Goal: Check status: Check status

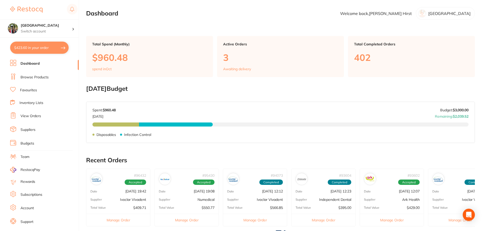
click at [32, 115] on link "View Orders" at bounding box center [31, 115] width 21 height 5
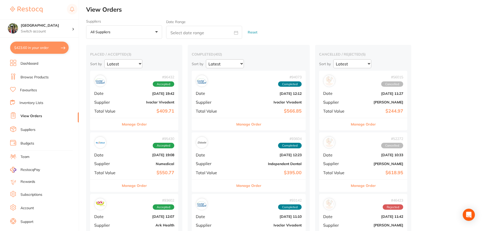
click at [138, 122] on button "Manage Order" at bounding box center [134, 124] width 25 height 12
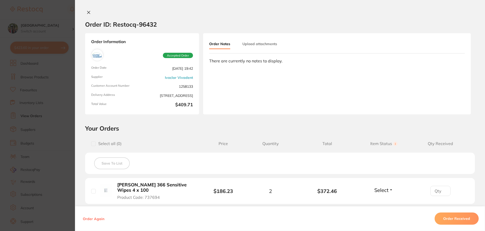
click at [87, 13] on icon at bounding box center [88, 12] width 3 height 3
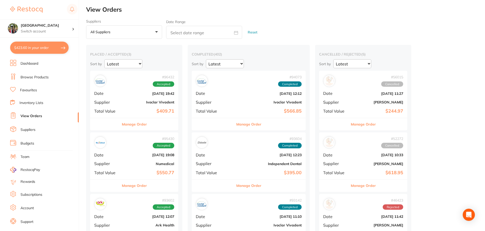
click at [143, 184] on button "Manage Order" at bounding box center [134, 185] width 25 height 12
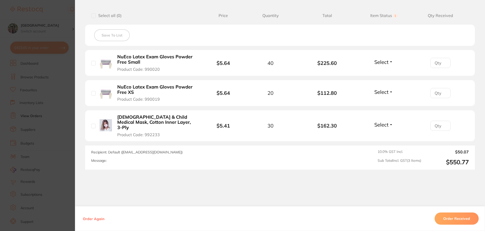
scroll to position [135, 0]
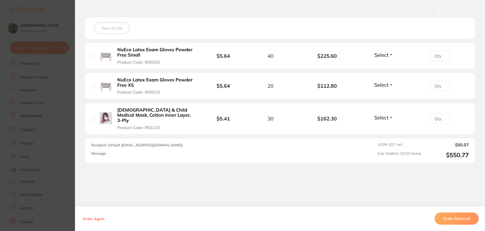
click at [461, 217] on button "Order Received" at bounding box center [456, 218] width 44 height 12
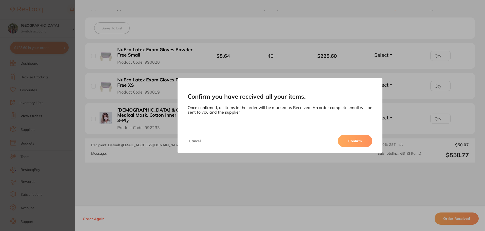
click at [356, 139] on button "Confirm" at bounding box center [355, 141] width 34 height 12
